Goal: Task Accomplishment & Management: Manage account settings

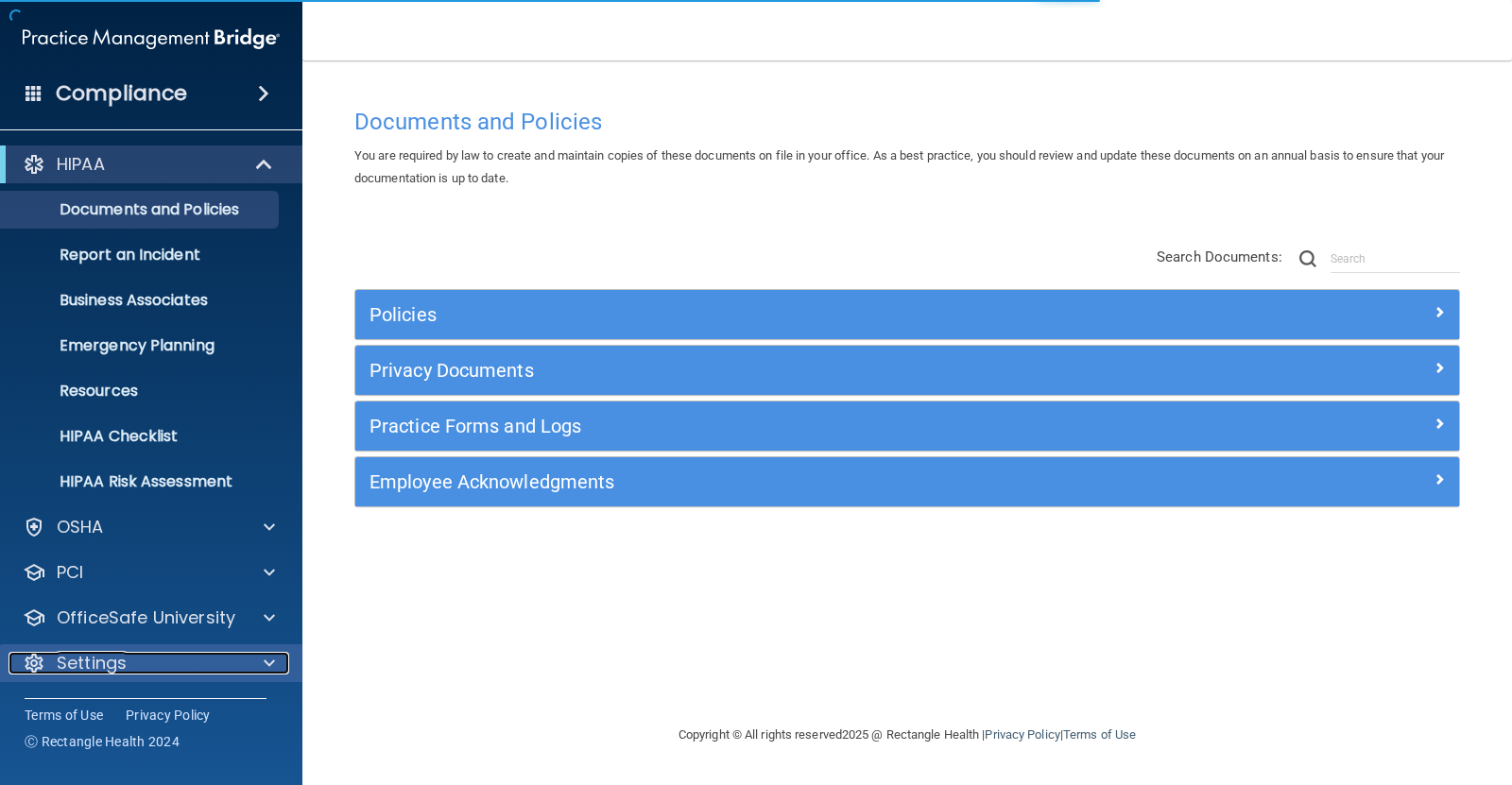
click at [126, 659] on p "Settings" at bounding box center [91, 664] width 70 height 23
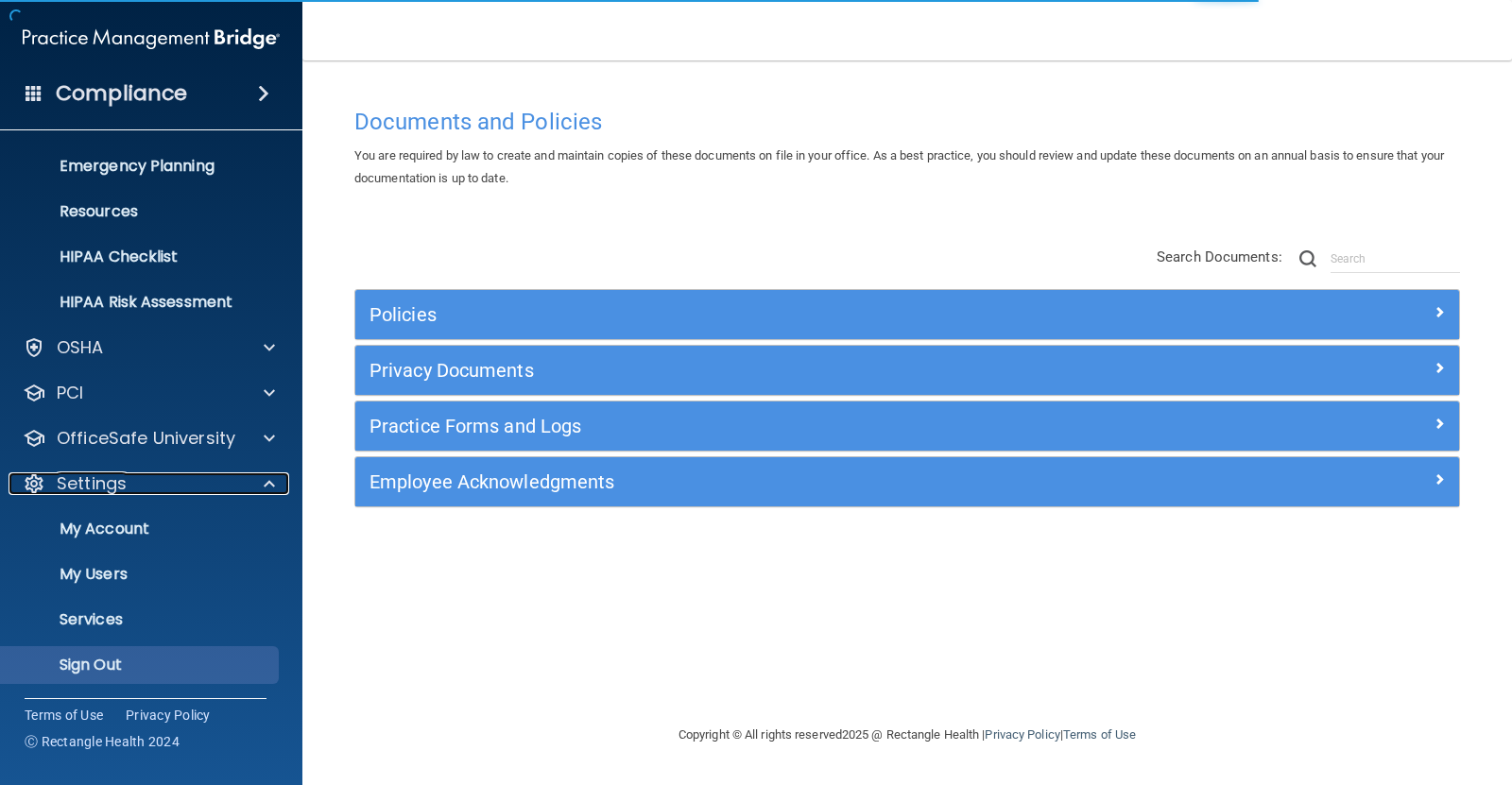
scroll to position [180, 0]
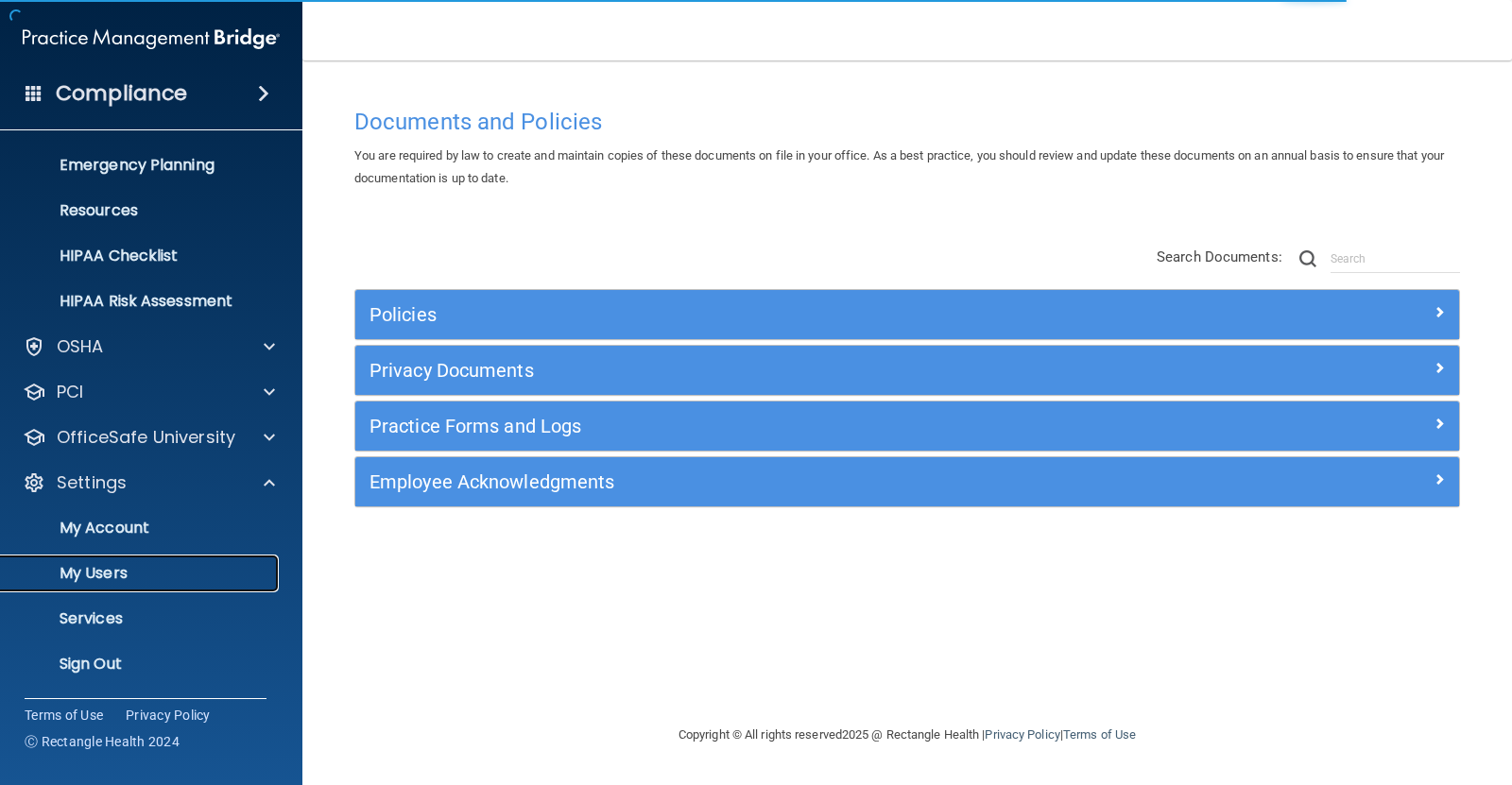
click at [135, 573] on p "My Users" at bounding box center [141, 574] width 258 height 19
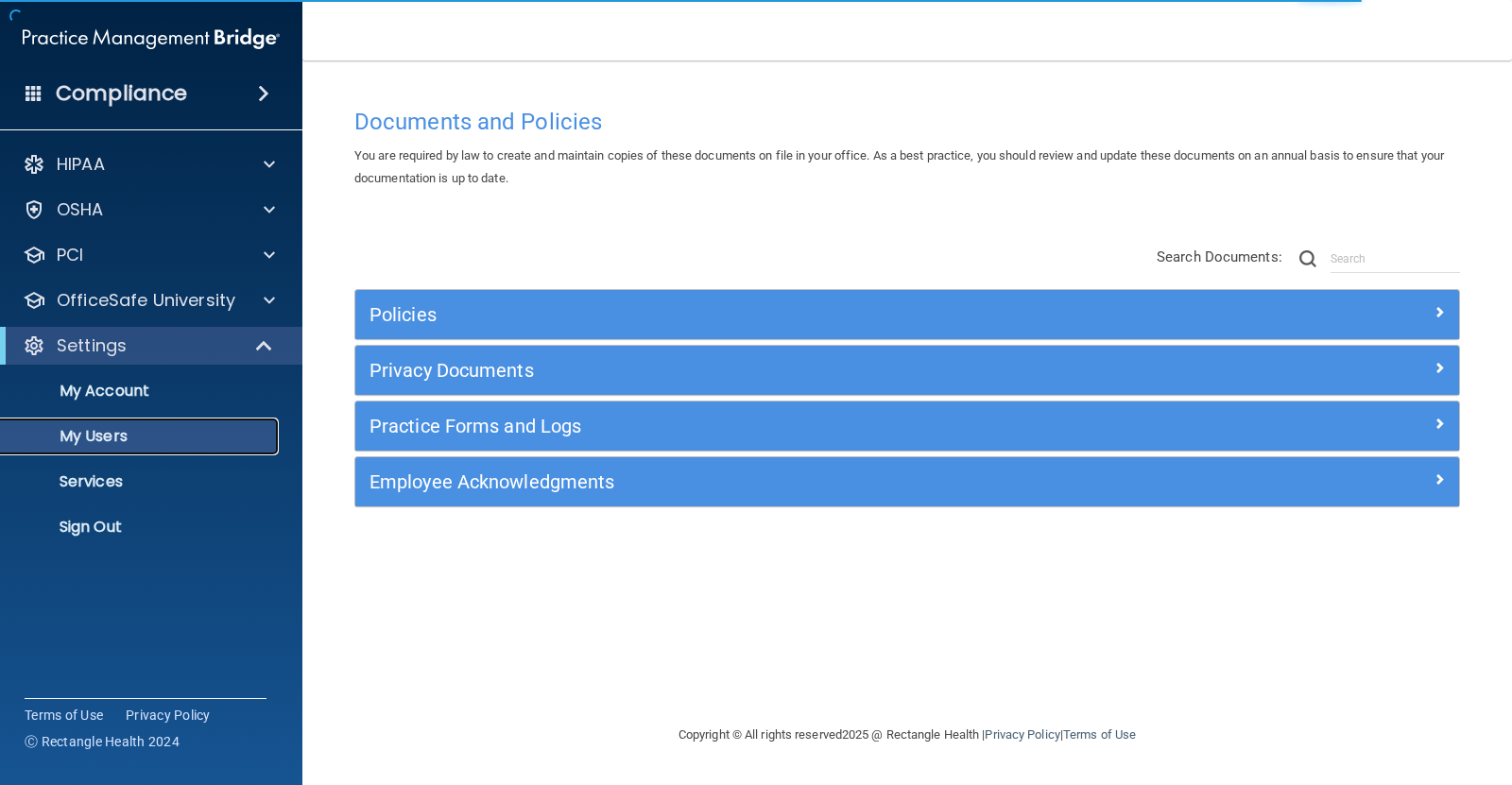
select select "20"
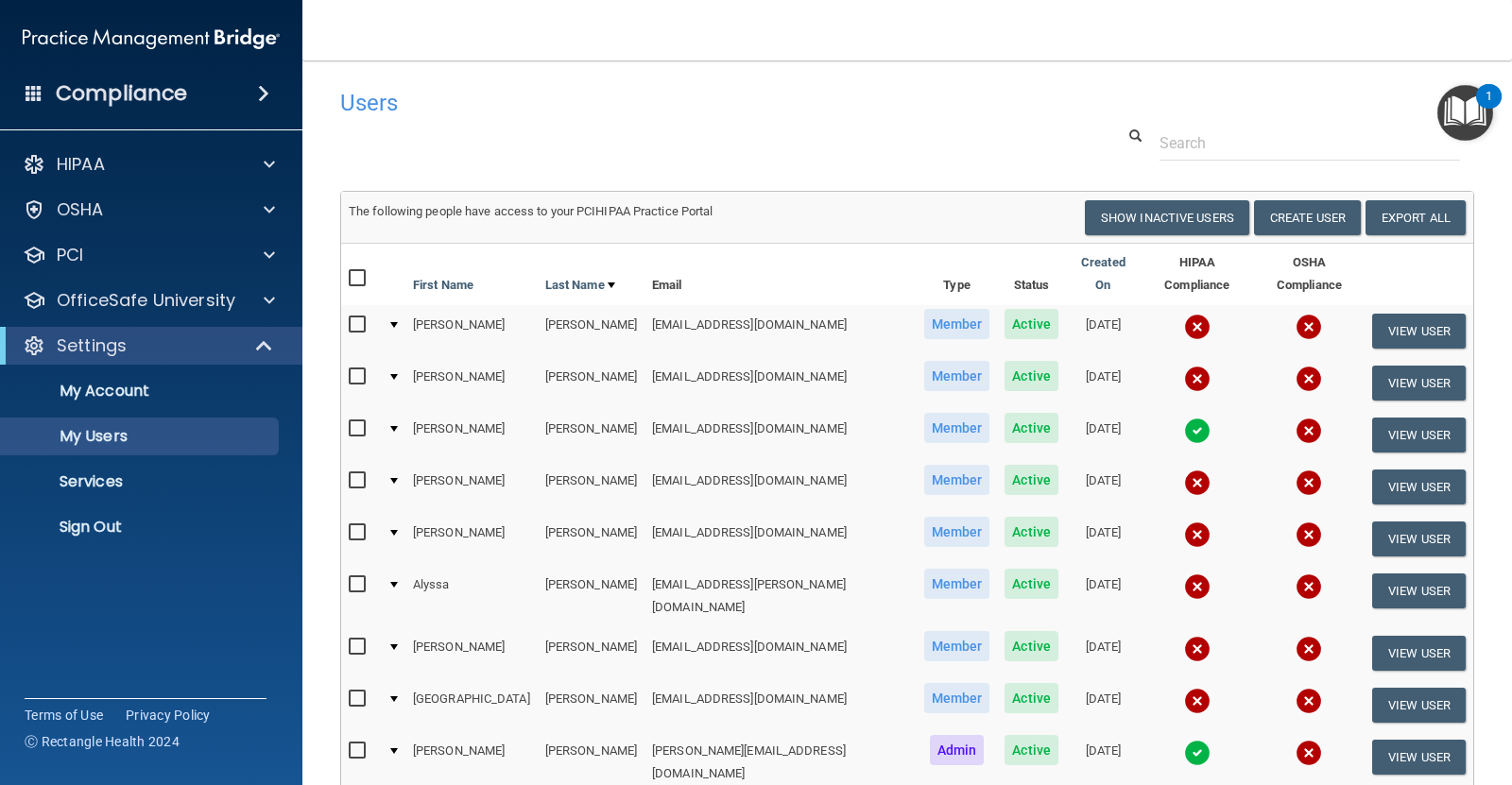
click at [360, 317] on input "checkbox" at bounding box center [359, 325] width 22 height 15
checkbox input "true"
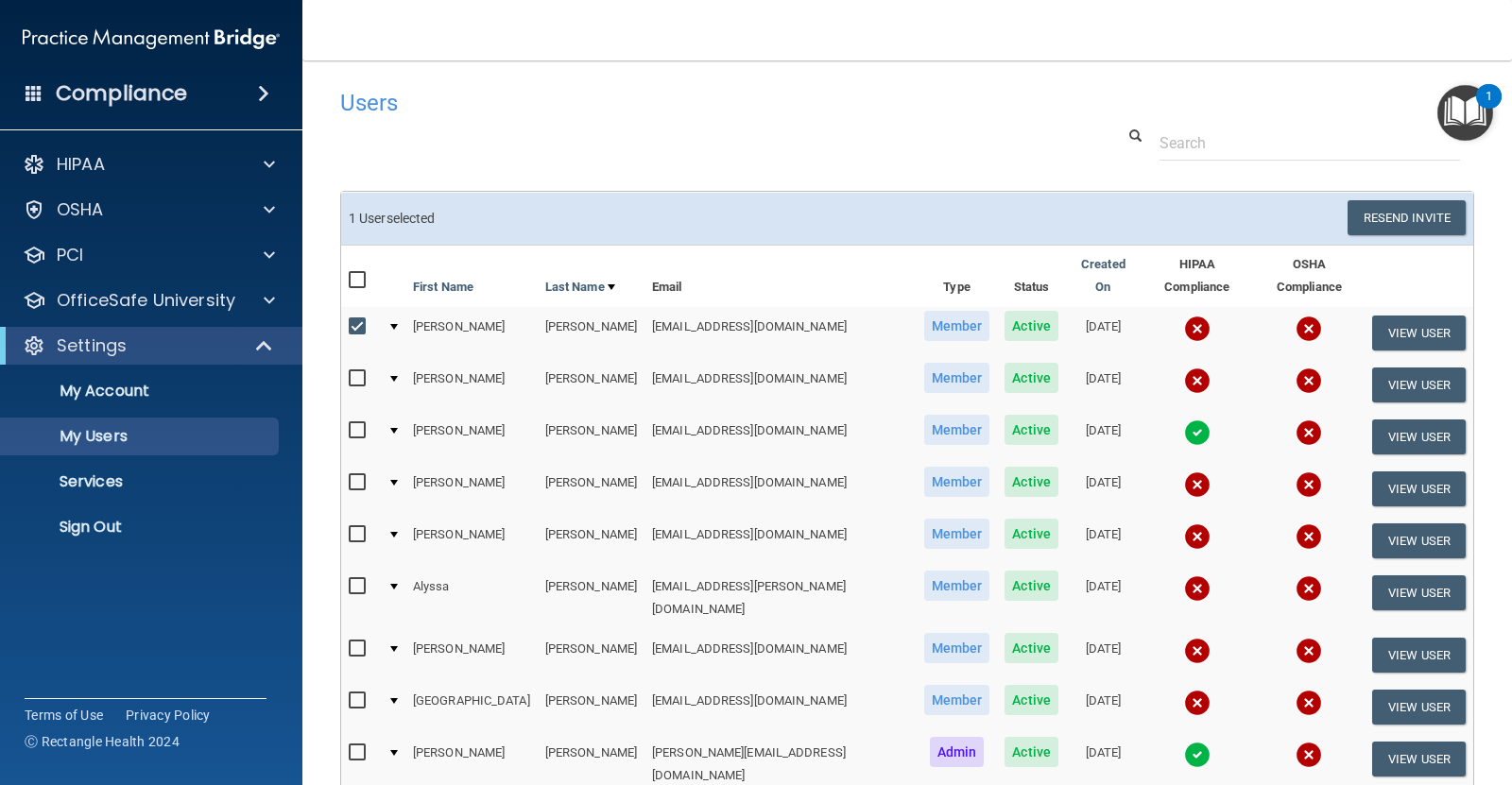
click at [356, 371] on input "checkbox" at bounding box center [359, 379] width 22 height 15
checkbox input "true"
click at [356, 423] on input "checkbox" at bounding box center [359, 431] width 22 height 15
checkbox input "true"
click at [355, 476] on input "checkbox" at bounding box center [359, 483] width 22 height 15
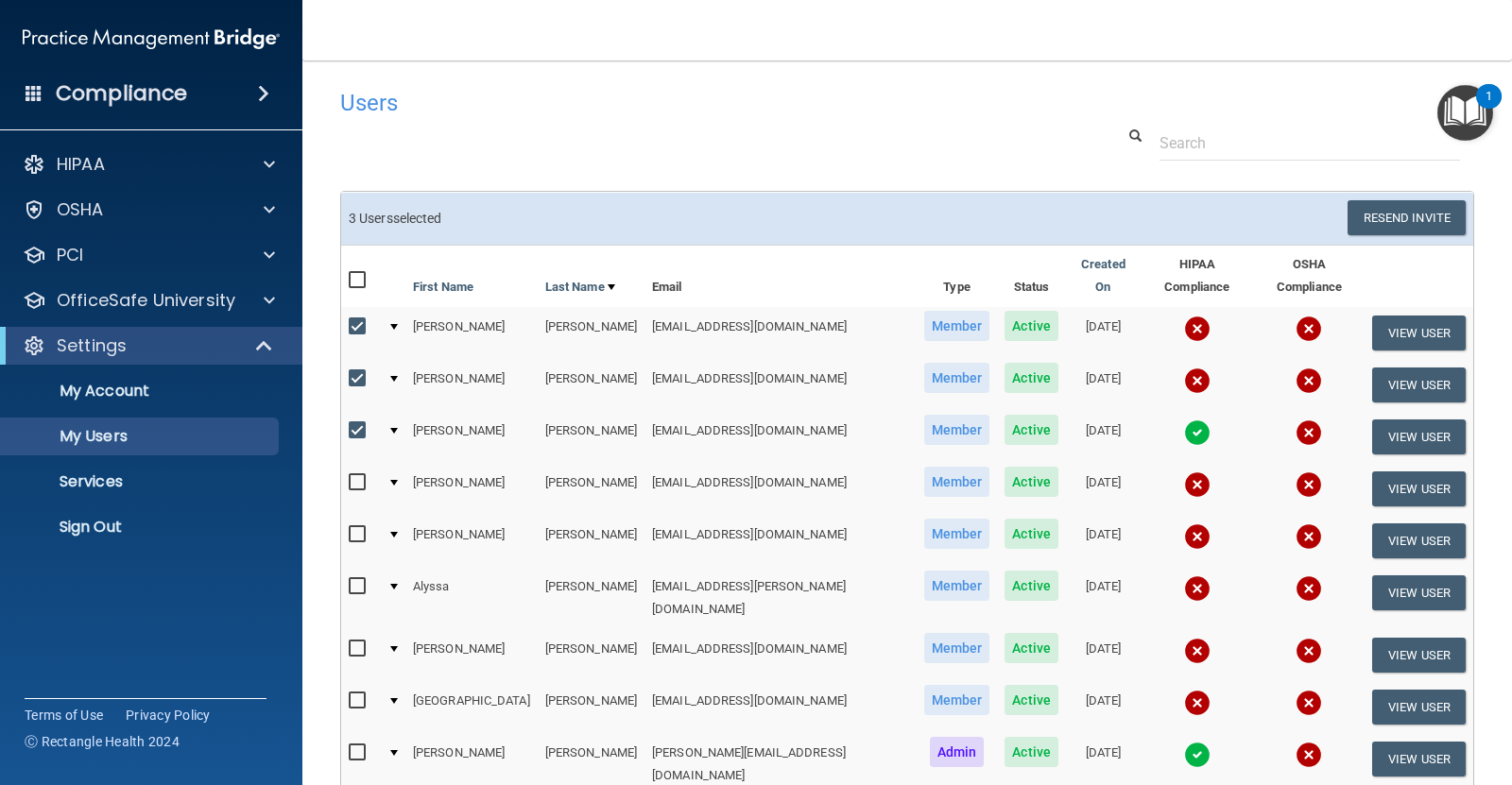
checkbox input "true"
click at [354, 527] on input "checkbox" at bounding box center [359, 535] width 22 height 15
checkbox input "true"
click at [355, 580] on input "checkbox" at bounding box center [359, 587] width 22 height 15
checkbox input "true"
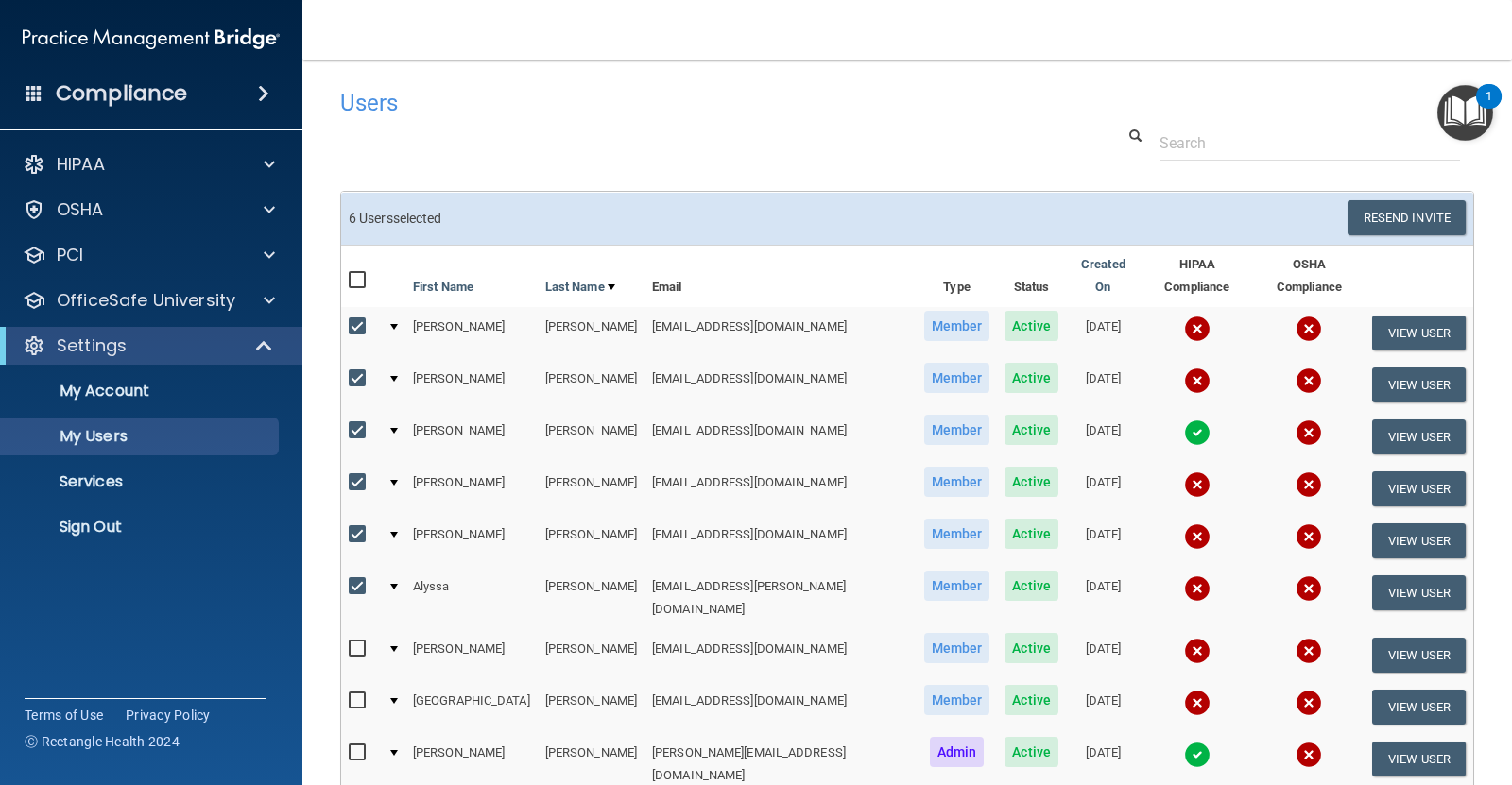
scroll to position [95, 0]
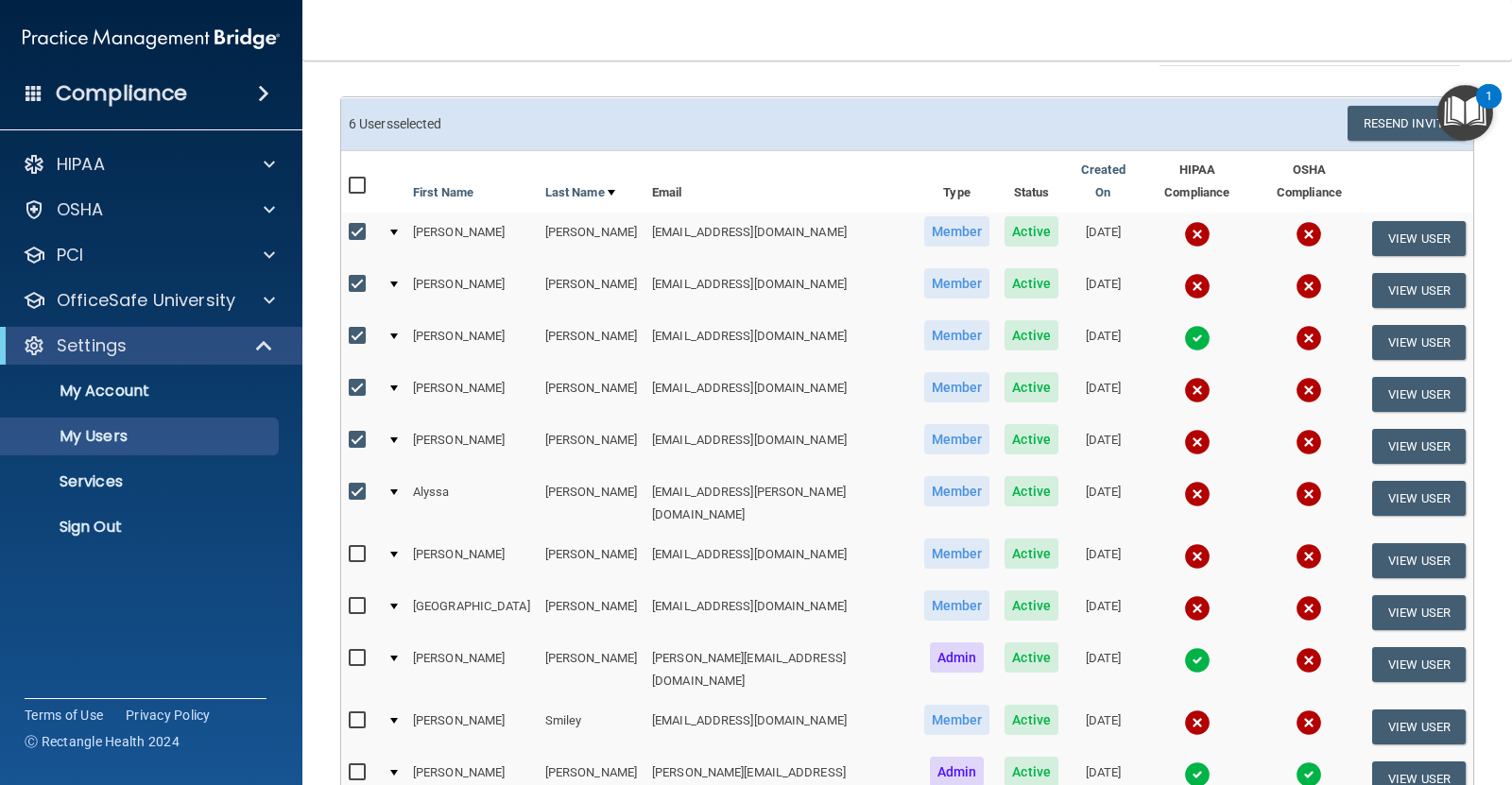
click at [360, 547] on input "checkbox" at bounding box center [359, 555] width 22 height 15
checkbox input "true"
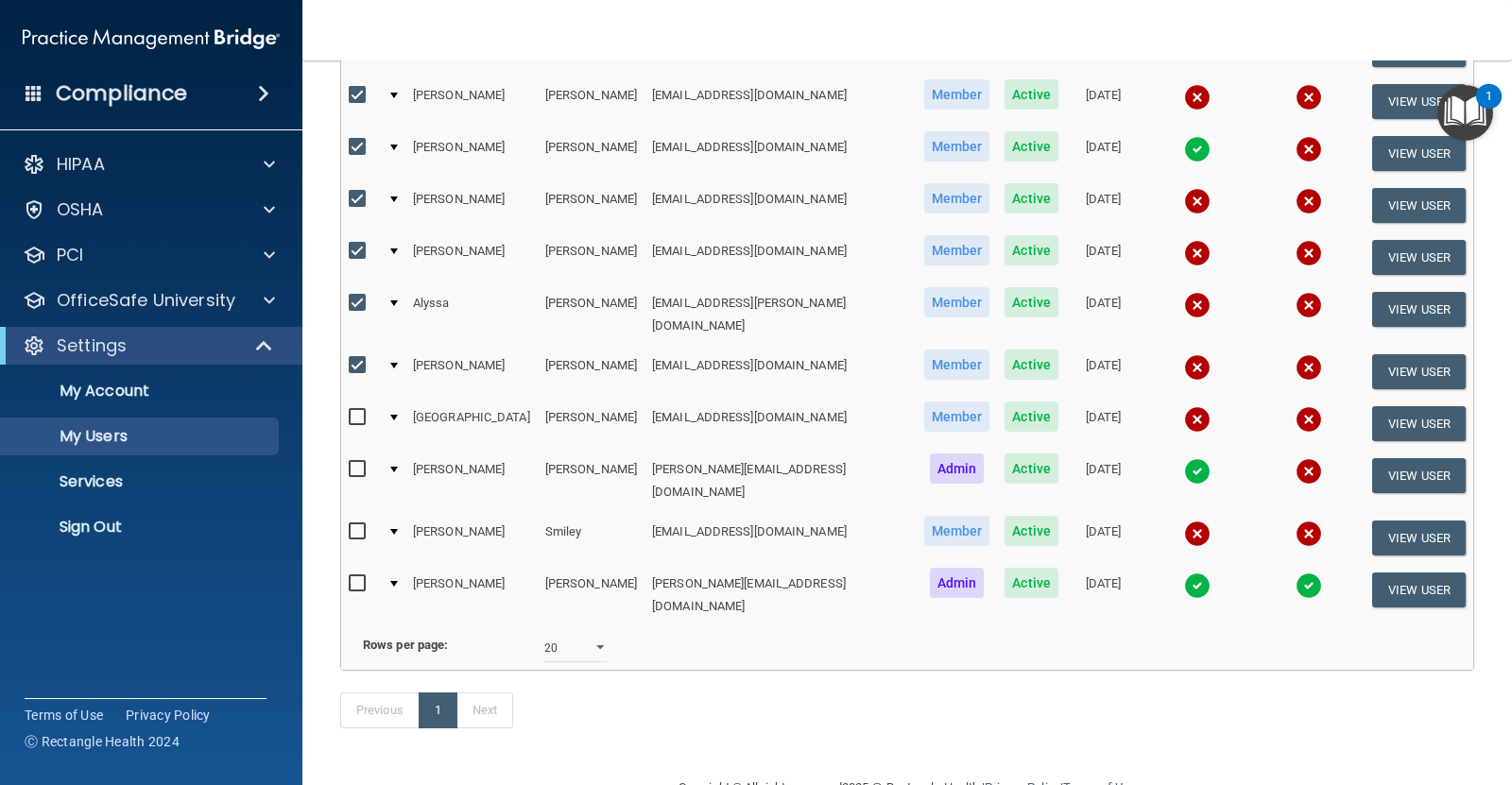
click at [360, 524] on input "checkbox" at bounding box center [359, 532] width 22 height 15
checkbox input "true"
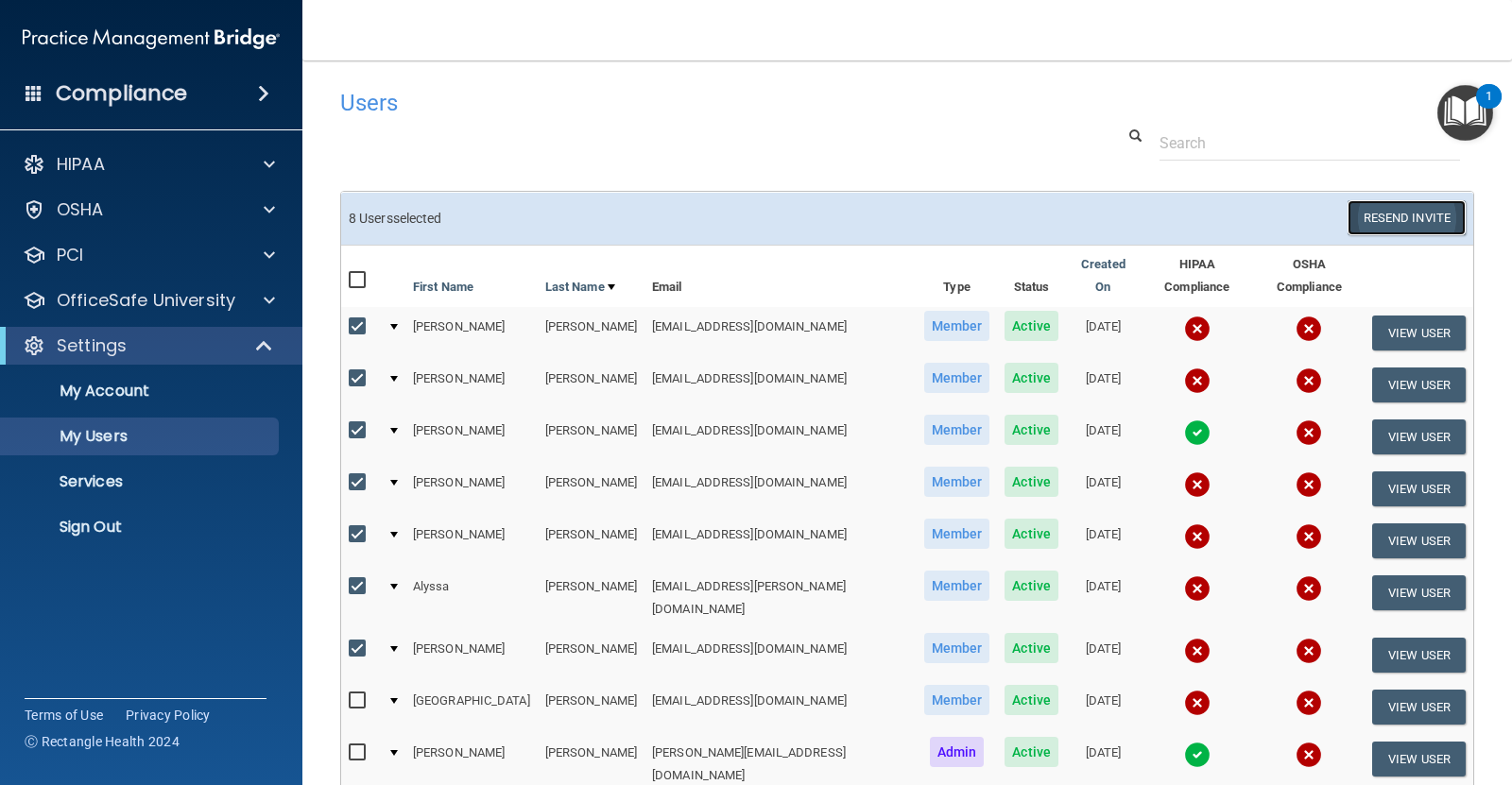
click at [1396, 223] on button "Resend Invite" at bounding box center [1407, 218] width 118 height 35
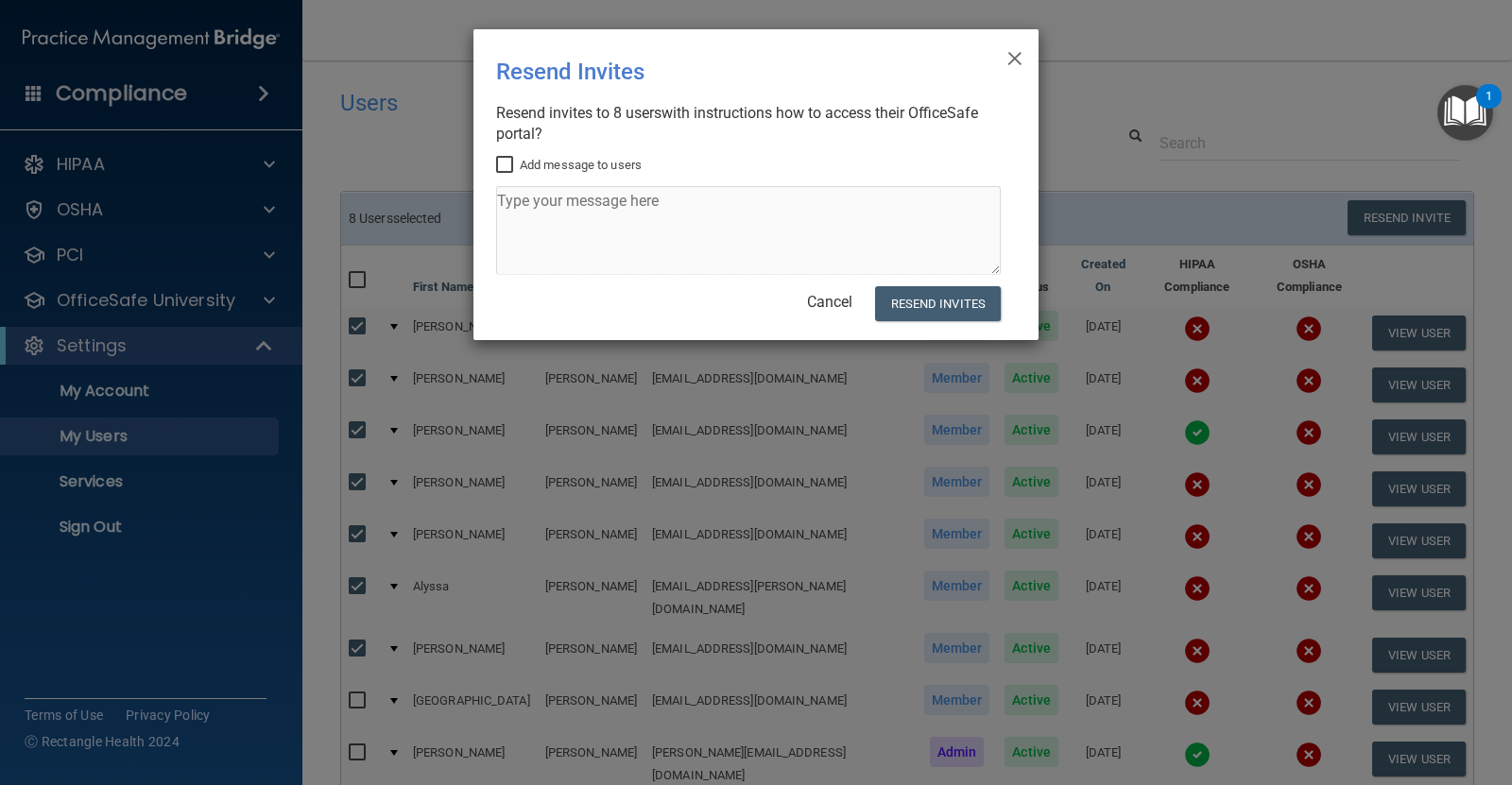
click at [599, 165] on label "Add message to users" at bounding box center [569, 165] width 145 height 23
click at [518, 165] on input "Add message to users" at bounding box center [507, 165] width 22 height 15
checkbox input "true"
click at [597, 200] on textarea at bounding box center [749, 230] width 504 height 89
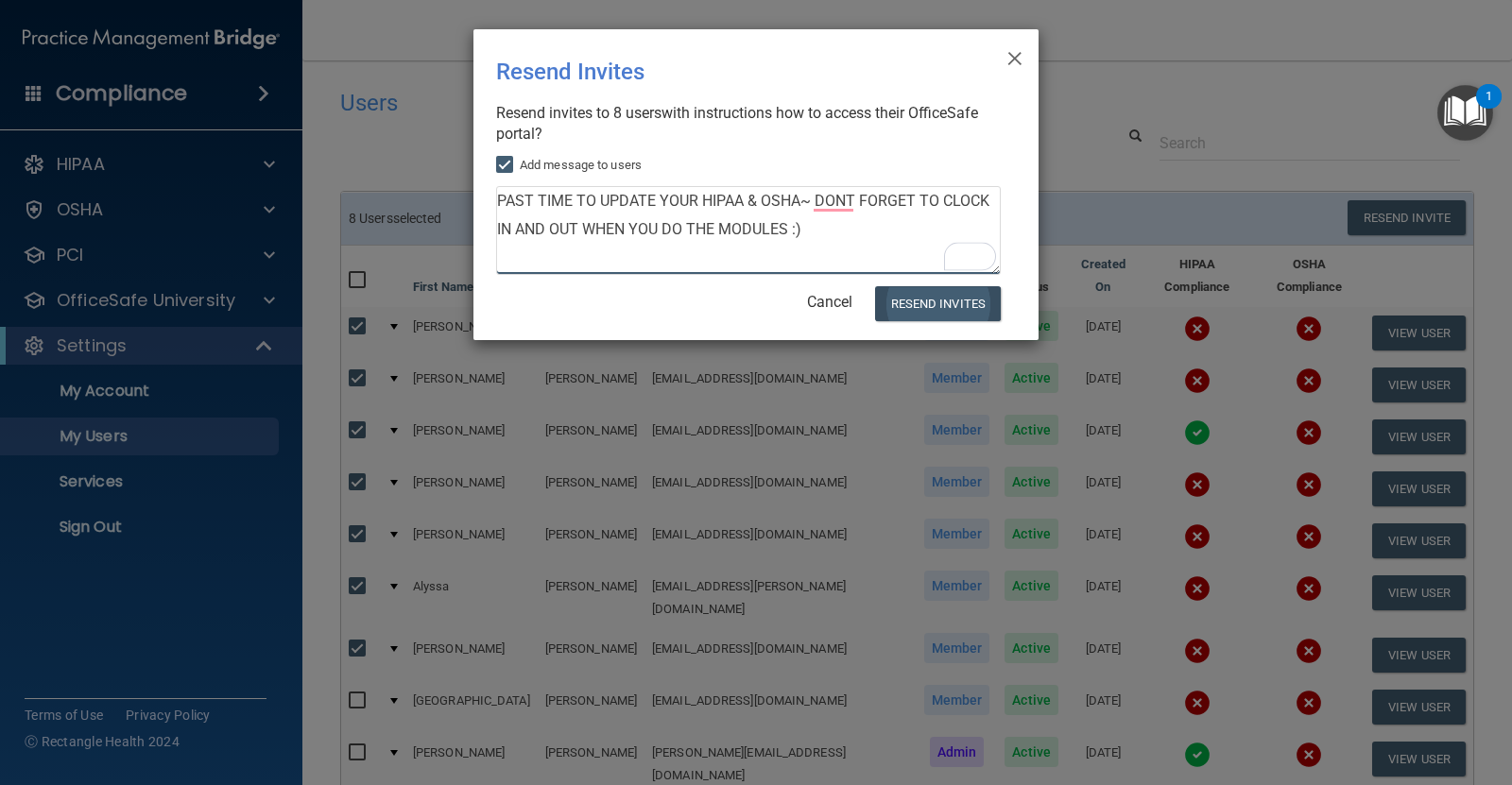
type textarea "PAST TIME TO UPDATE YOUR HIPAA & OSHA~ DONT FORGET TO CLOCK IN AND OUT WHEN YOU…"
click at [944, 308] on button "Resend Invites" at bounding box center [938, 304] width 126 height 35
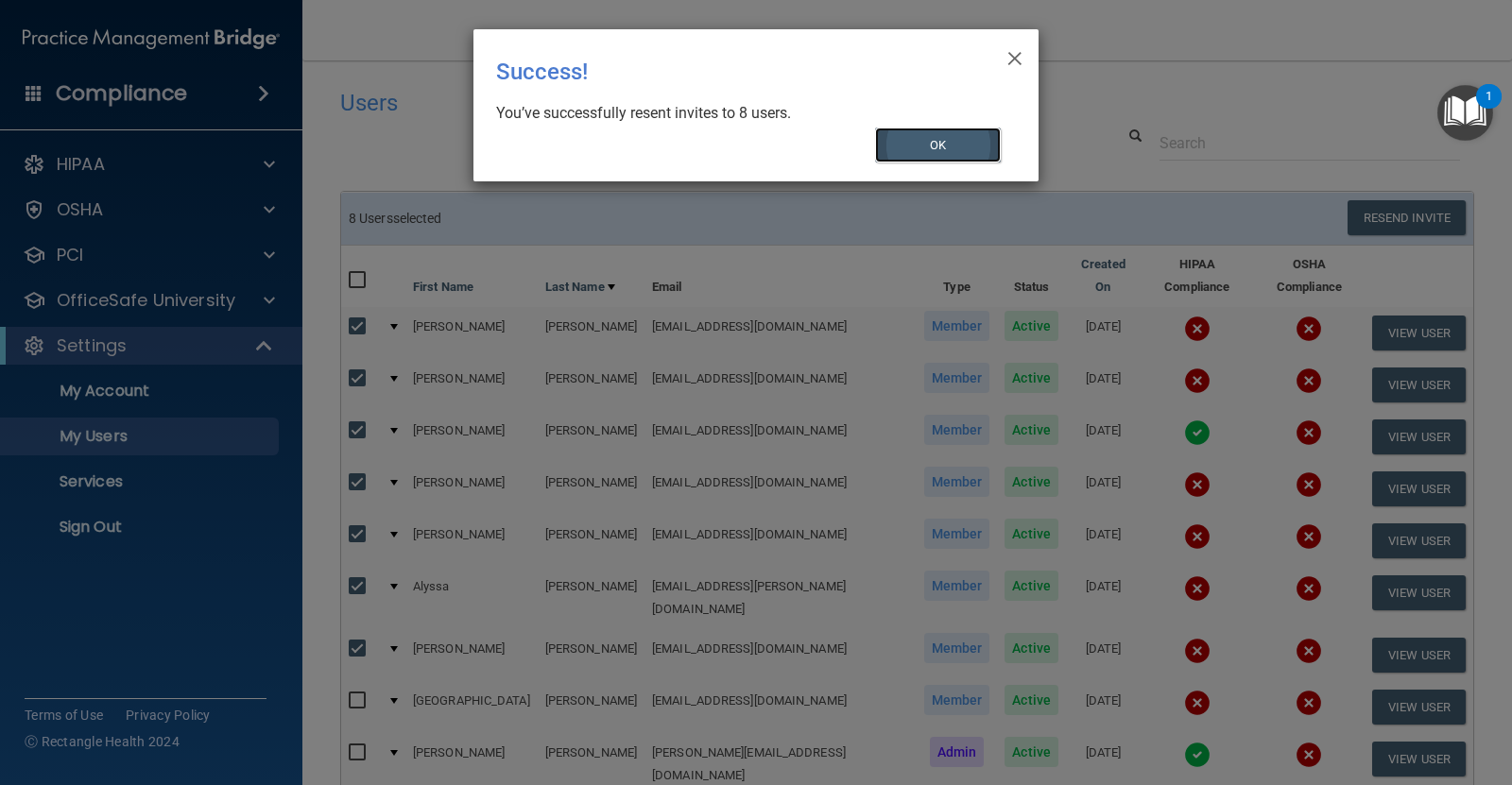
click at [954, 150] on button "OK" at bounding box center [938, 145] width 127 height 35
